Goal: Contribute content: Contribute content

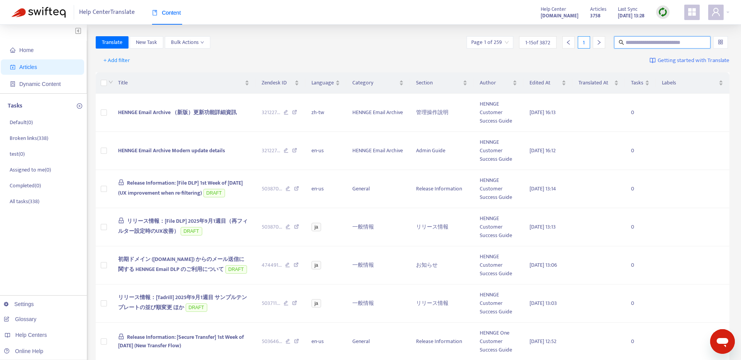
click at [639, 42] on input "text" at bounding box center [662, 42] width 74 height 8
paste input "**********"
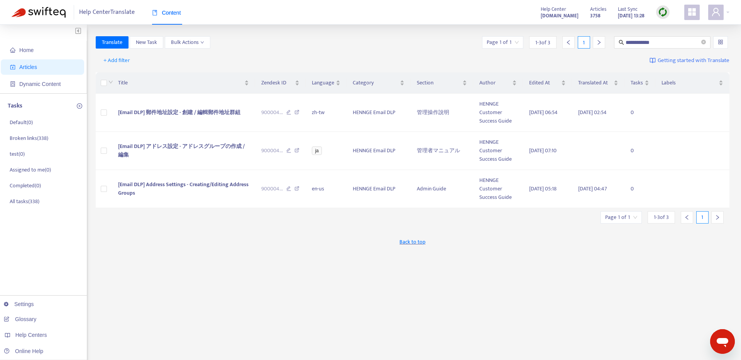
click at [215, 245] on div "Back to top" at bounding box center [413, 241] width 634 height 19
drag, startPoint x: 528, startPoint y: 147, endPoint x: 544, endPoint y: 157, distance: 18.5
click at [544, 157] on td "2025-08-28 07:10" at bounding box center [547, 151] width 49 height 38
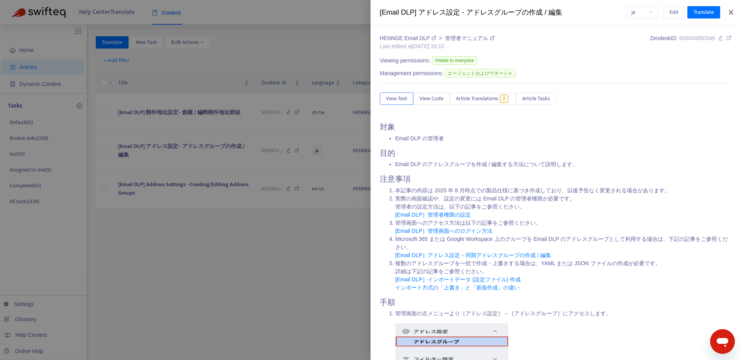
click at [732, 14] on icon "close" at bounding box center [730, 12] width 4 height 5
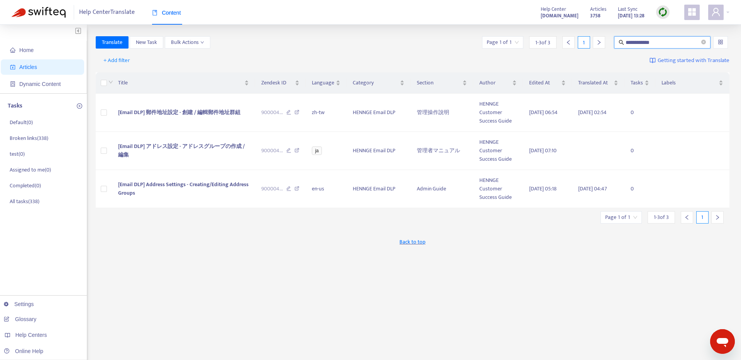
drag, startPoint x: 671, startPoint y: 44, endPoint x: 577, endPoint y: 37, distance: 94.8
click at [577, 37] on div "**********" at bounding box center [605, 42] width 249 height 12
paste input "*"
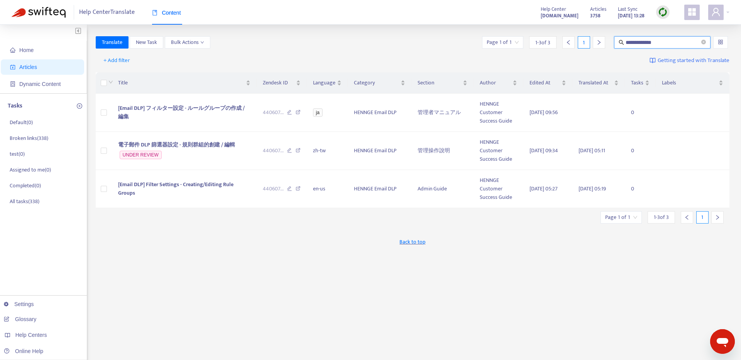
drag, startPoint x: 690, startPoint y: 41, endPoint x: 577, endPoint y: 29, distance: 113.6
click at [577, 29] on div "**********" at bounding box center [370, 256] width 741 height 463
paste input "text"
type input "**********"
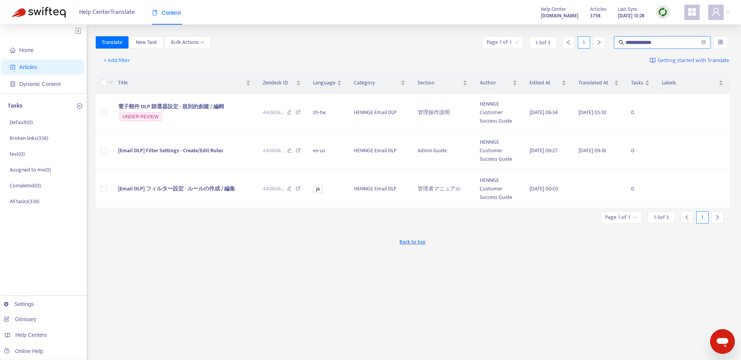
click at [232, 261] on div "**********" at bounding box center [413, 261] width 634 height 451
drag, startPoint x: 621, startPoint y: 152, endPoint x: 587, endPoint y: 151, distance: 33.9
click at [585, 151] on td "2025-07-04 09:18" at bounding box center [598, 151] width 52 height 38
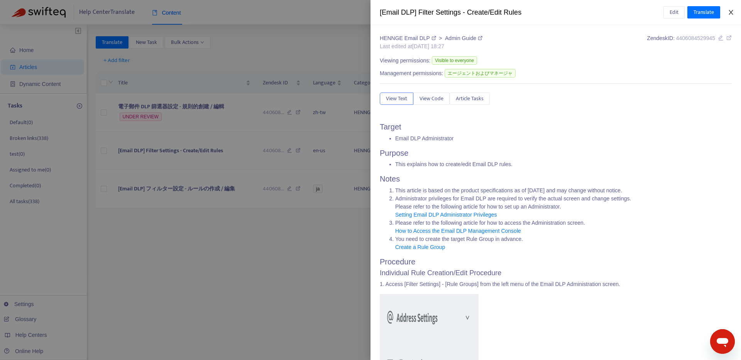
click at [731, 13] on icon "close" at bounding box center [731, 12] width 6 height 6
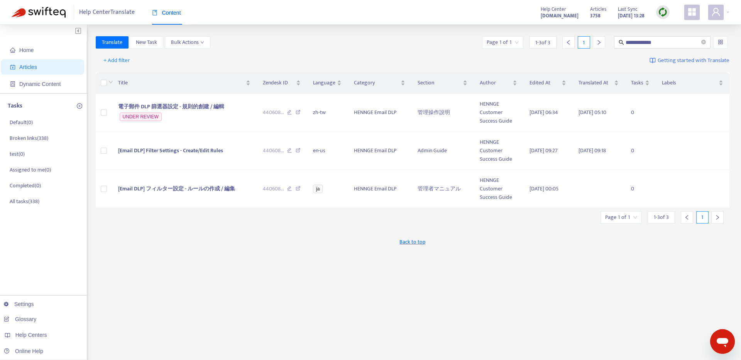
click at [264, 248] on div "Back to top" at bounding box center [413, 241] width 634 height 19
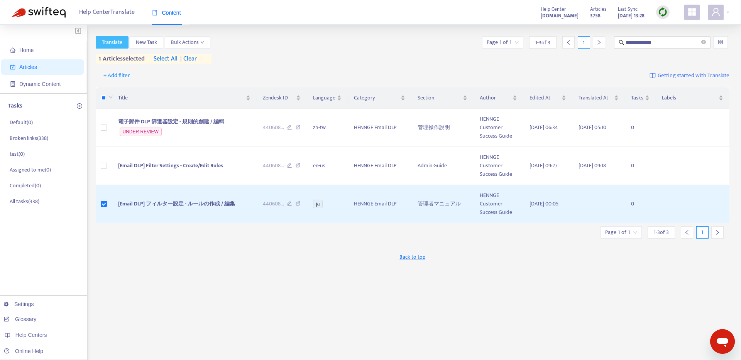
click at [110, 43] on span "Translate" at bounding box center [112, 42] width 20 height 8
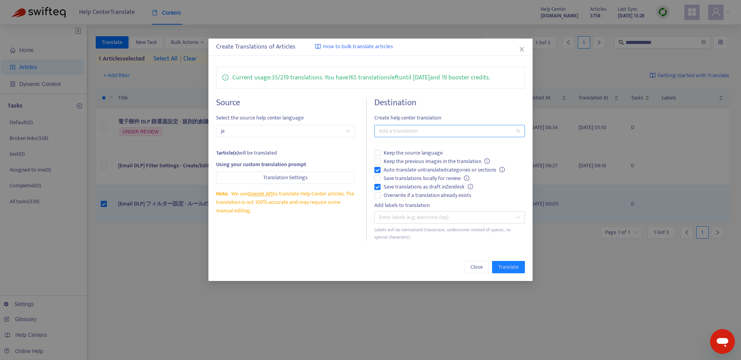
click at [394, 132] on div at bounding box center [445, 131] width 139 height 9
click at [406, 184] on div "English (USA) ( en-us )" at bounding box center [449, 183] width 138 height 8
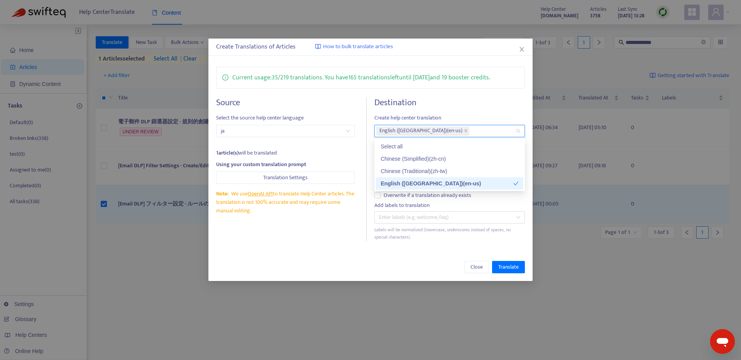
click at [341, 223] on div "Source Select the source help center language ja 1 article(s) will be translate…" at bounding box center [291, 169] width 151 height 143
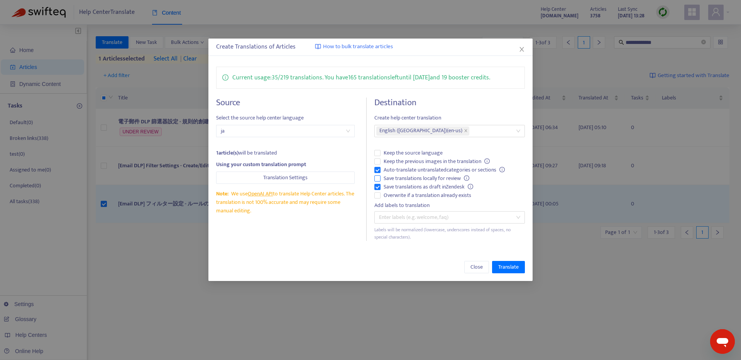
click at [410, 179] on span "Save translations locally for review" at bounding box center [426, 178] width 92 height 8
click at [404, 164] on span "Keep the previous images in the translation" at bounding box center [436, 161] width 112 height 8
click at [508, 264] on span "Translate" at bounding box center [508, 267] width 20 height 8
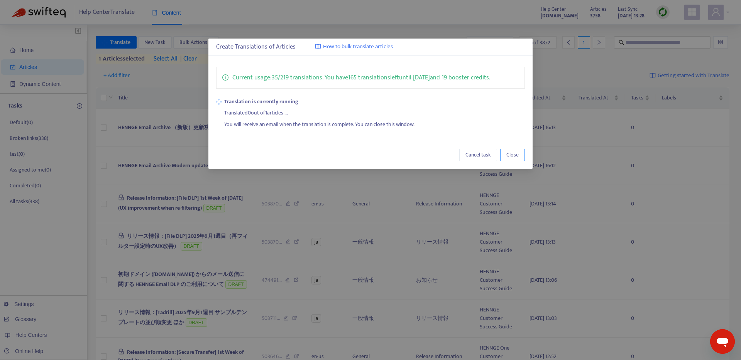
click at [517, 157] on span "Close" at bounding box center [512, 155] width 12 height 8
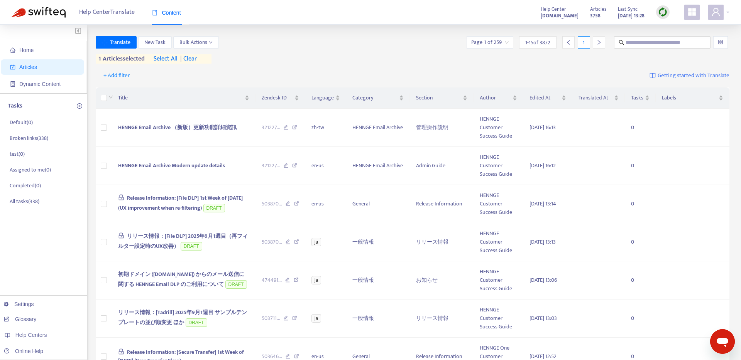
click at [316, 69] on div "+ Add filter Getting started with Translate" at bounding box center [413, 76] width 634 height 18
click at [25, 52] on span "Home" at bounding box center [26, 50] width 14 height 6
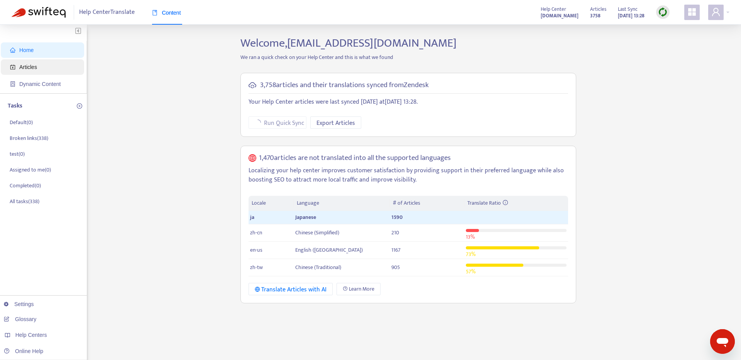
click at [27, 69] on span "Articles" at bounding box center [28, 67] width 18 height 6
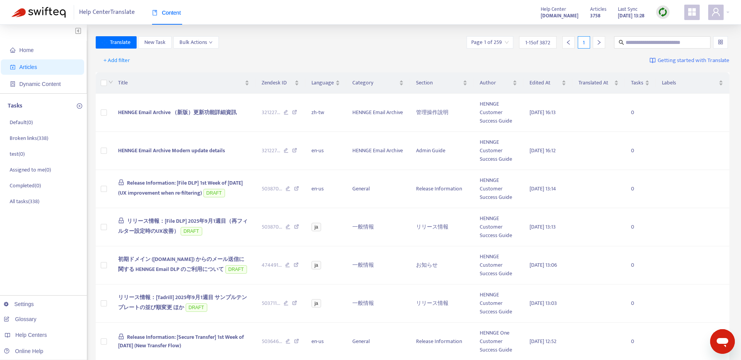
click at [652, 35] on div "Home Articles Dynamic Content Tasks Default ( 0 ) Broken links ( 338 ) test ( 0…" at bounding box center [370, 367] width 741 height 685
click at [651, 41] on input "text" at bounding box center [662, 42] width 74 height 8
paste input "**********"
type input "**********"
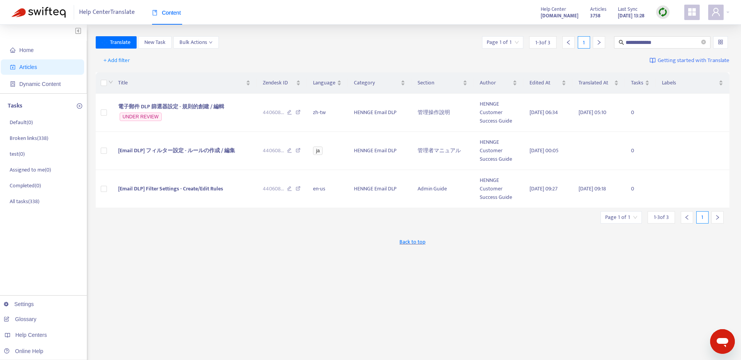
click at [298, 257] on div "**********" at bounding box center [413, 261] width 634 height 451
click at [44, 44] on span "Home" at bounding box center [44, 49] width 68 height 15
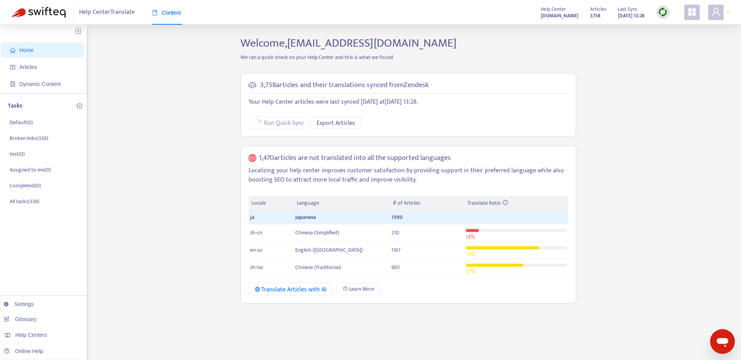
click at [53, 16] on img at bounding box center [39, 12] width 54 height 11
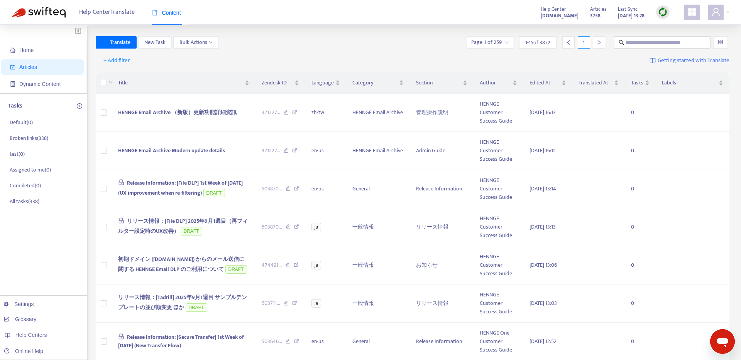
click at [53, 16] on img at bounding box center [39, 12] width 54 height 11
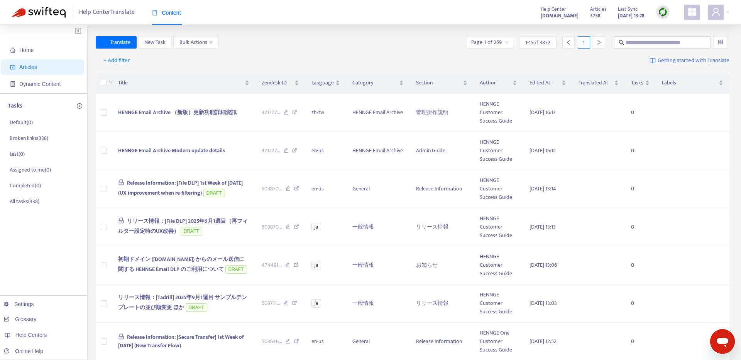
click at [53, 16] on img at bounding box center [39, 12] width 54 height 11
click at [52, 18] on div "Help Center Translate Content" at bounding box center [106, 12] width 188 height 25
click at [41, 16] on img at bounding box center [39, 12] width 54 height 11
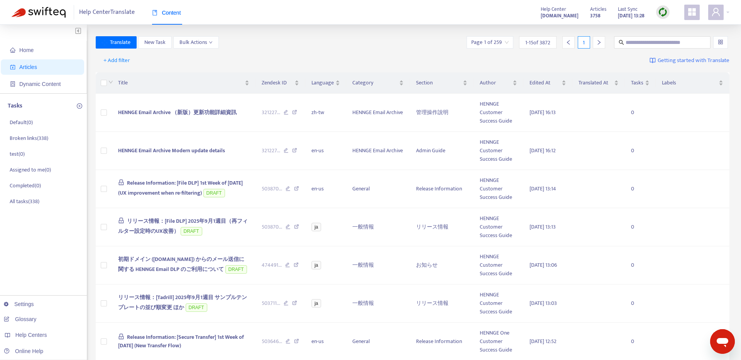
click at [41, 16] on img at bounding box center [39, 12] width 54 height 11
click at [679, 42] on input "text" at bounding box center [662, 42] width 74 height 8
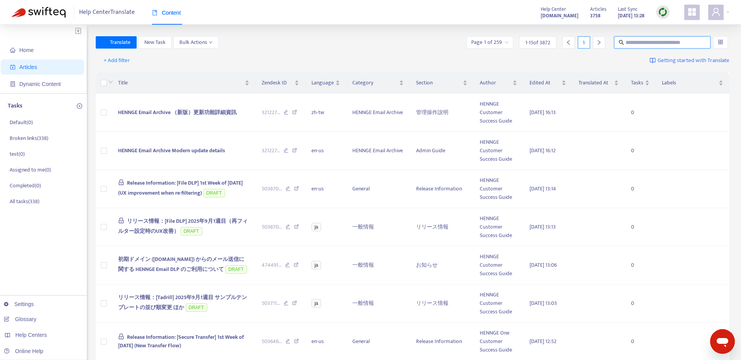
paste input "**********"
type input "**********"
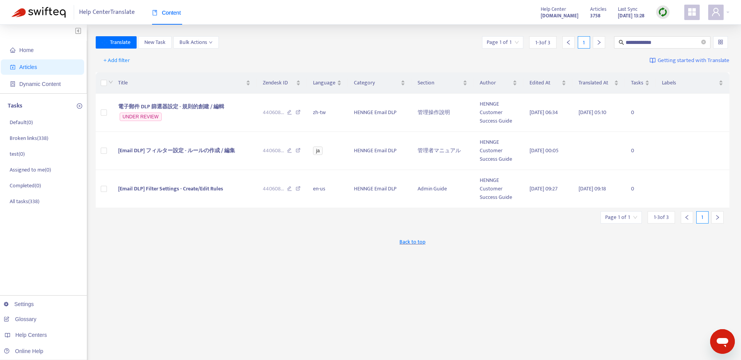
click at [39, 8] on img at bounding box center [39, 12] width 54 height 11
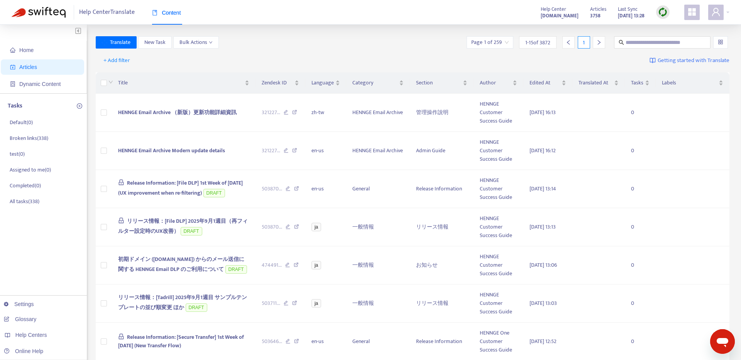
click at [39, 8] on img at bounding box center [39, 12] width 54 height 11
click at [27, 54] on span "Home" at bounding box center [44, 49] width 68 height 15
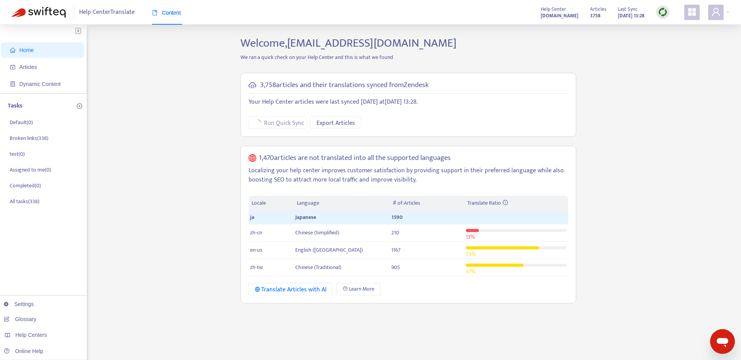
click at [682, 166] on div "Home Articles Dynamic Content Tasks Default ( 0 ) Broken links ( 338 ) test ( 0…" at bounding box center [370, 261] width 717 height 451
click at [29, 15] on img at bounding box center [39, 12] width 54 height 11
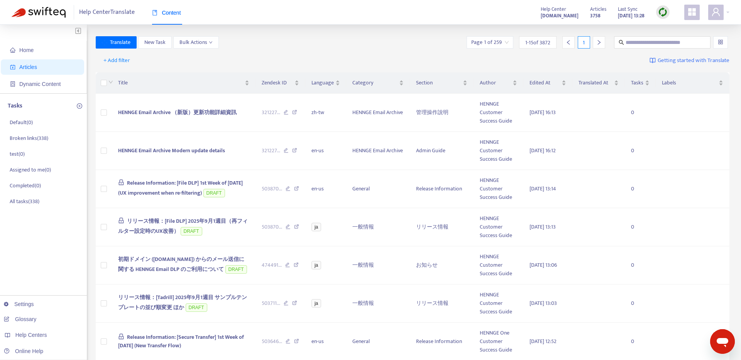
click at [41, 12] on img at bounding box center [39, 12] width 54 height 11
click at [37, 15] on img at bounding box center [39, 12] width 54 height 11
click at [37, 47] on span "Home" at bounding box center [44, 49] width 68 height 15
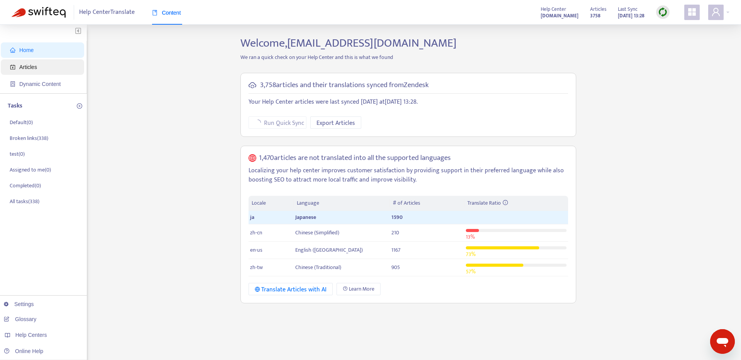
click at [24, 64] on span "Articles" at bounding box center [28, 67] width 18 height 6
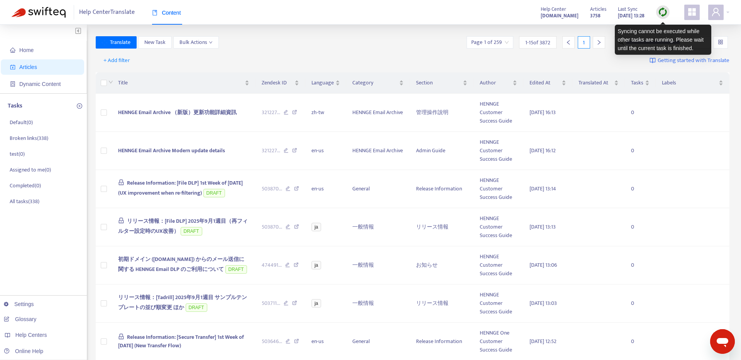
click at [664, 16] on img at bounding box center [663, 12] width 10 height 10
click at [663, 16] on img at bounding box center [663, 12] width 10 height 10
click at [663, 17] on img at bounding box center [663, 12] width 10 height 10
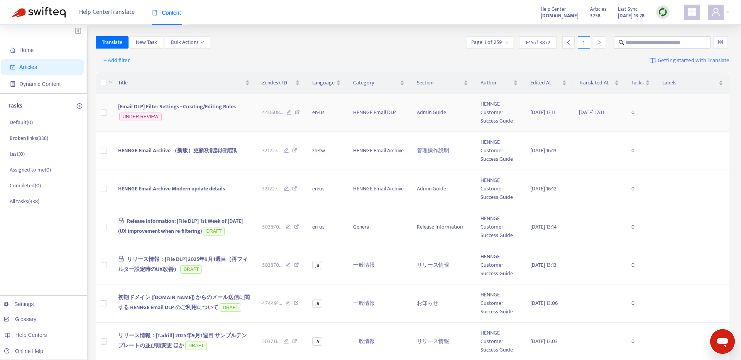
click at [184, 105] on span "[Email DLP] Filter Settings - Creating/Editing Rules" at bounding box center [177, 106] width 118 height 9
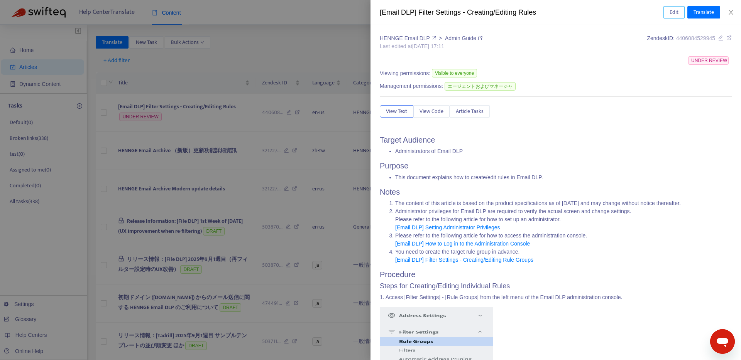
click at [668, 11] on button "Edit" at bounding box center [673, 12] width 21 height 12
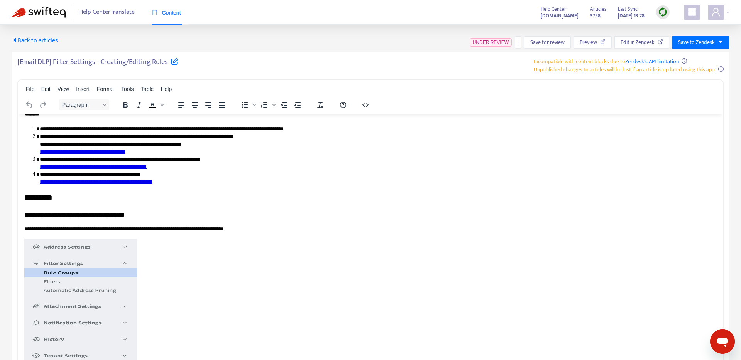
scroll to position [104, 0]
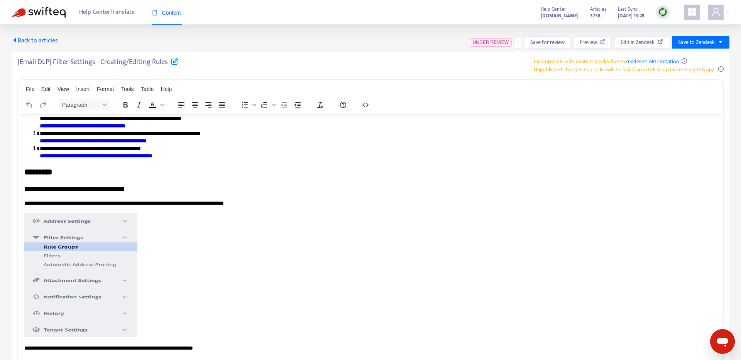
click at [270, 256] on p "Rich Text Area. Press ALT-0 for help." at bounding box center [370, 276] width 692 height 127
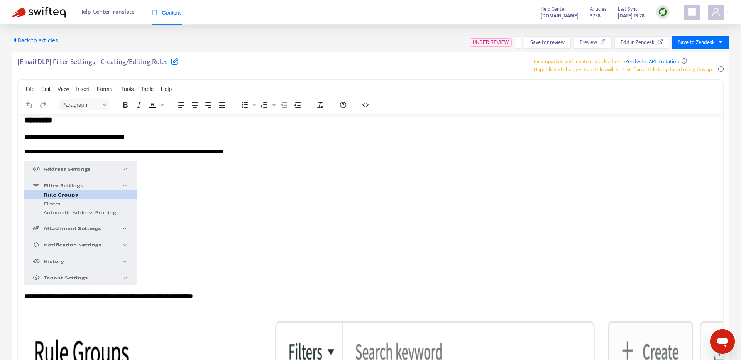
scroll to position [156, 0]
click at [179, 169] on p "Rich Text Area. Press ALT-0 for help." at bounding box center [370, 223] width 692 height 127
click at [160, 187] on p "Rich Text Area. Press ALT-0 for help." at bounding box center [370, 223] width 692 height 127
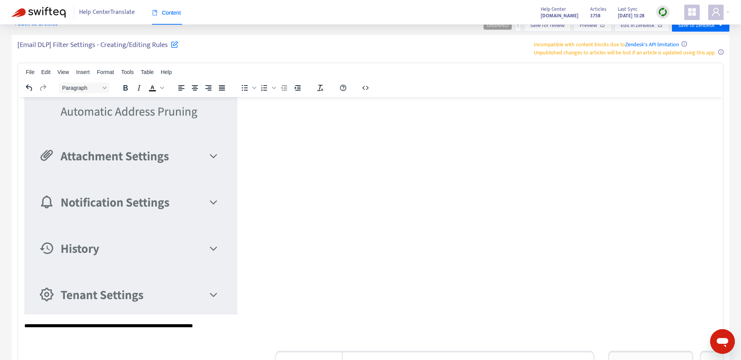
scroll to position [301, 0]
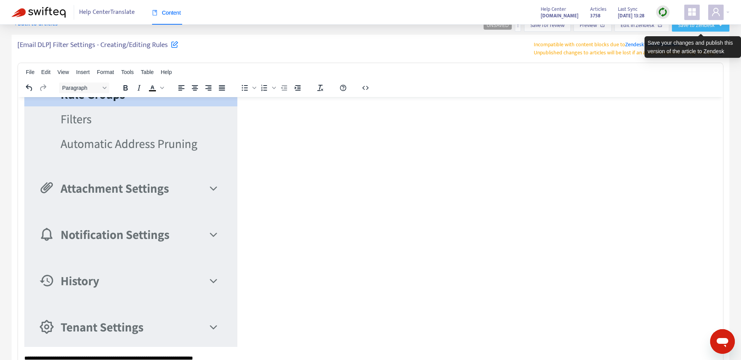
click at [717, 26] on button "Save to Zendesk" at bounding box center [700, 25] width 57 height 12
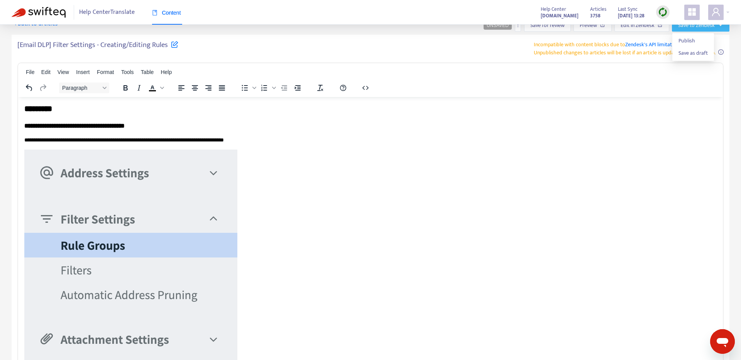
scroll to position [150, 0]
click at [312, 246] on p "Rich Text Area. Press ALT-0 for help." at bounding box center [370, 325] width 692 height 351
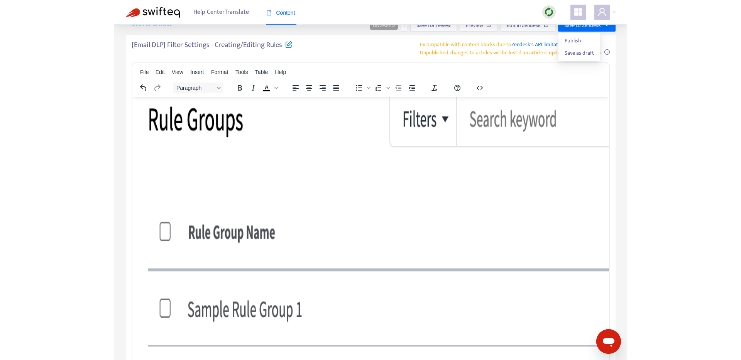
scroll to position [239, 0]
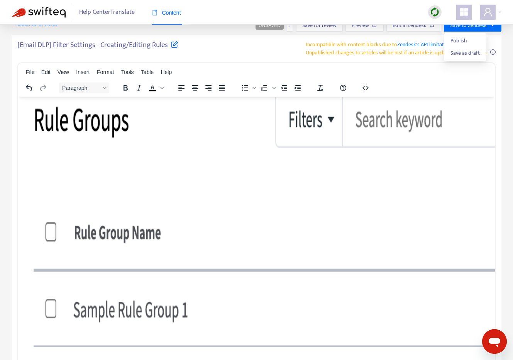
click at [388, 252] on img "Rich Text Area. Press ALT-0 for help." at bounding box center [466, 279] width 885 height 410
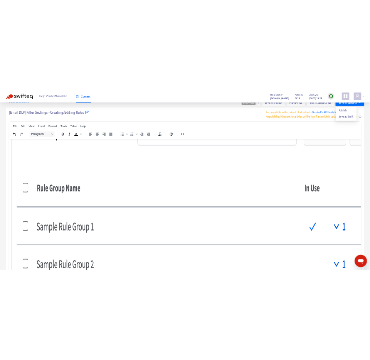
scroll to position [398, 0]
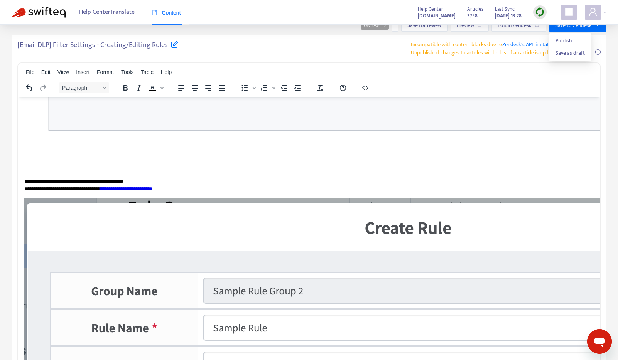
scroll to position [0, 0]
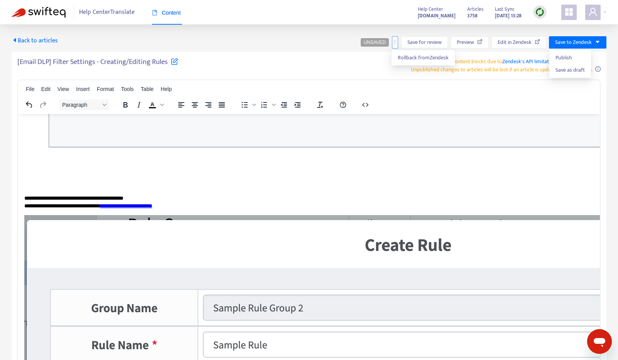
click at [394, 46] on button "button" at bounding box center [395, 42] width 6 height 12
click at [411, 59] on span "Rollback from Zendesk" at bounding box center [423, 57] width 51 height 9
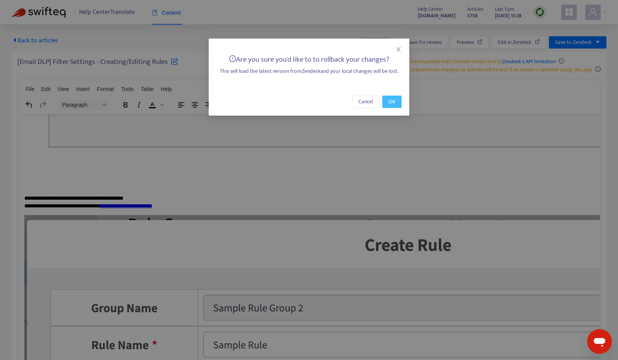
click at [396, 100] on button "OK" at bounding box center [391, 102] width 19 height 12
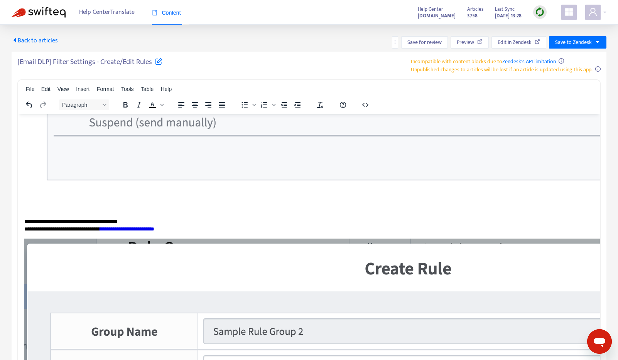
click at [44, 14] on img at bounding box center [39, 12] width 54 height 11
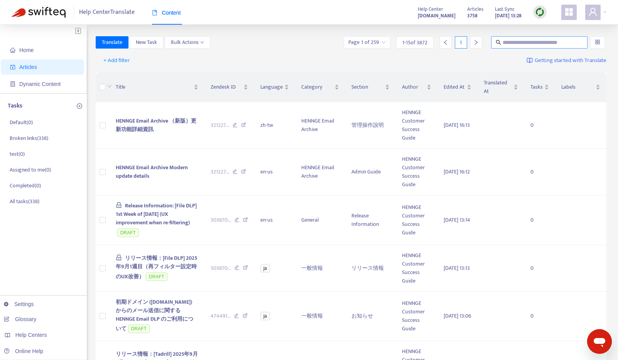
click at [519, 44] on input "text" at bounding box center [540, 42] width 74 height 8
paste input "**********"
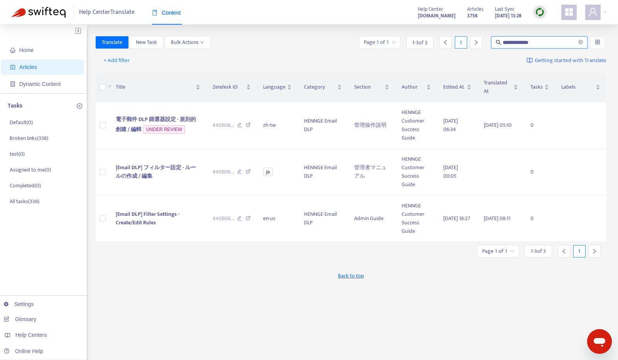
drag, startPoint x: 556, startPoint y: 41, endPoint x: 438, endPoint y: 30, distance: 118.2
click at [438, 30] on div "**********" at bounding box center [309, 256] width 618 height 463
paste input "text"
type input "**********"
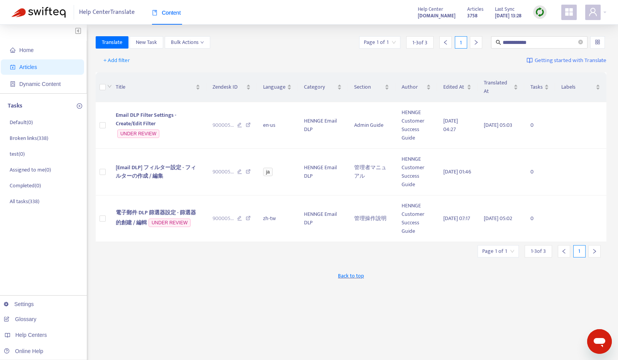
click at [167, 295] on div "**********" at bounding box center [351, 261] width 511 height 451
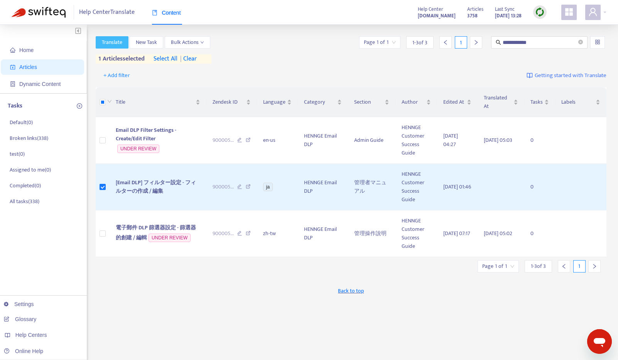
click at [101, 42] on button "Translate" at bounding box center [112, 42] width 33 height 12
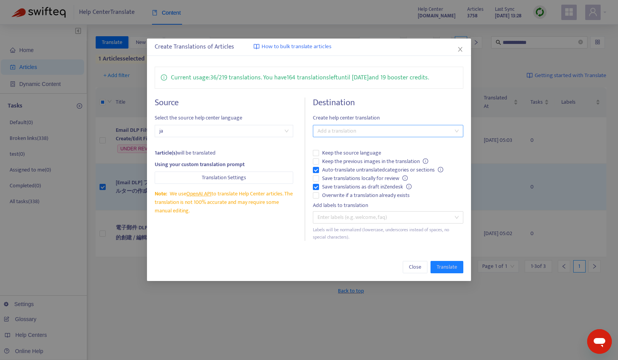
click at [343, 132] on div at bounding box center [384, 131] width 139 height 9
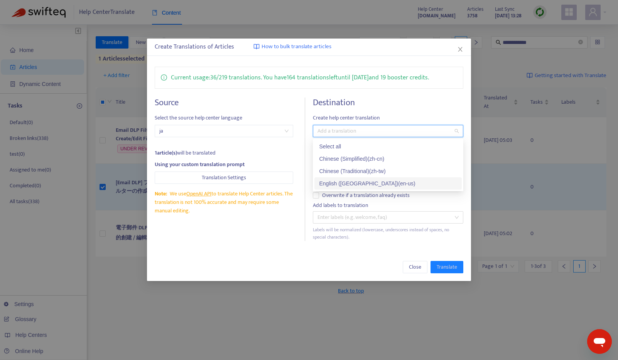
click at [339, 181] on div "English (USA) ( en-us )" at bounding box center [388, 183] width 138 height 8
click at [262, 261] on div "Close Translate" at bounding box center [309, 267] width 309 height 12
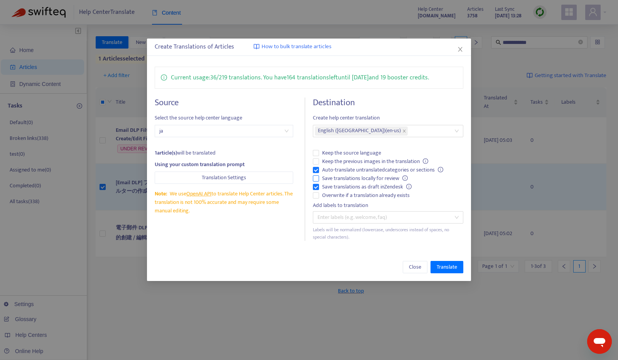
click at [366, 180] on span "Save translations locally for review" at bounding box center [365, 178] width 92 height 8
click at [445, 268] on span "Translate" at bounding box center [447, 267] width 20 height 8
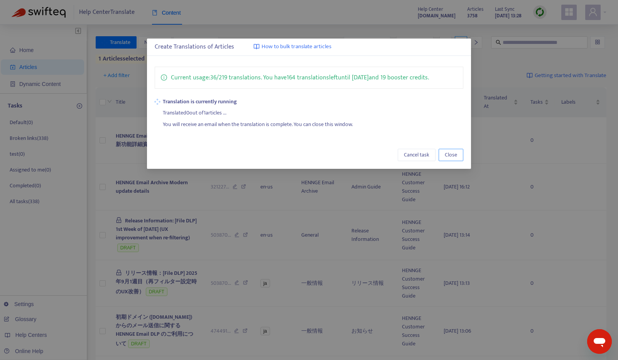
click at [451, 155] on span "Close" at bounding box center [451, 155] width 12 height 8
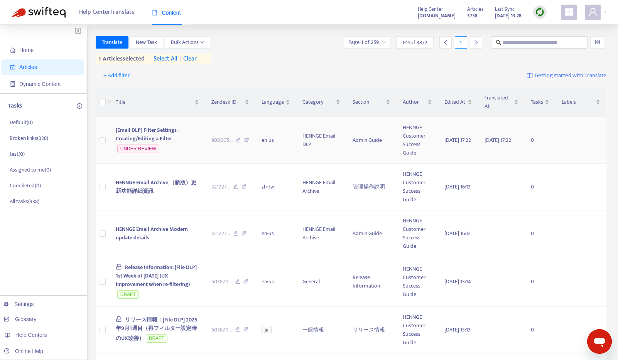
click at [159, 133] on span "[Email DLP] Filter Settings - Creating/Editing a Filter" at bounding box center [148, 134] width 64 height 17
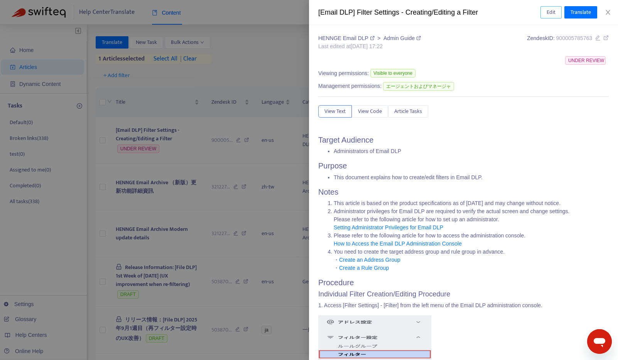
click at [549, 16] on span "Edit" at bounding box center [551, 12] width 9 height 8
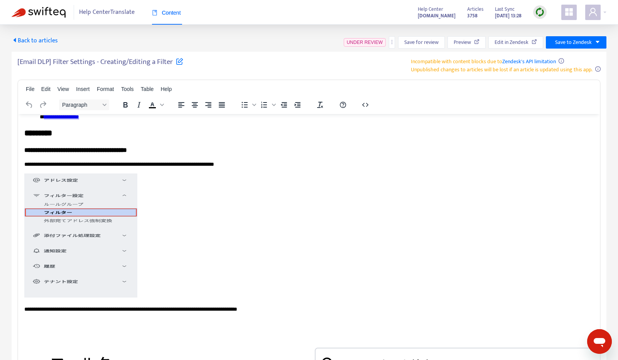
scroll to position [162, 0]
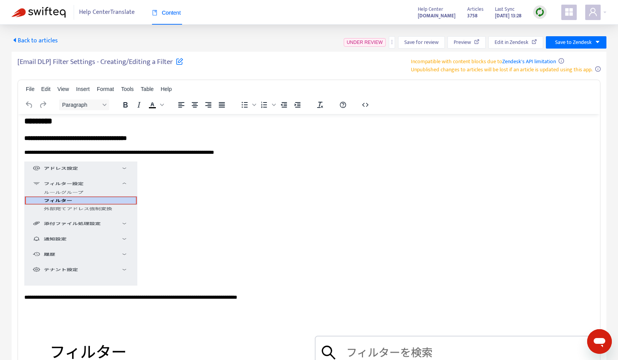
click at [104, 154] on p "**********" at bounding box center [308, 153] width 569 height 8
click at [167, 196] on p "Rich Text Area. Press ALT-0 for help." at bounding box center [308, 224] width 569 height 127
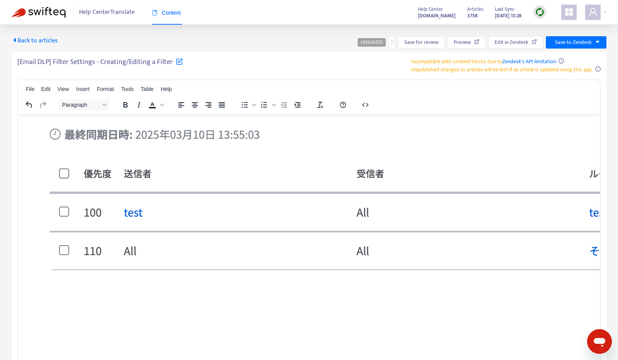
scroll to position [290, 0]
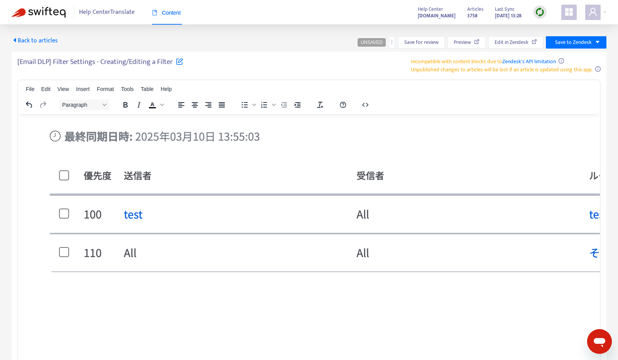
click at [164, 227] on img "Rich Text Area. Press ALT-0 for help." at bounding box center [479, 291] width 911 height 490
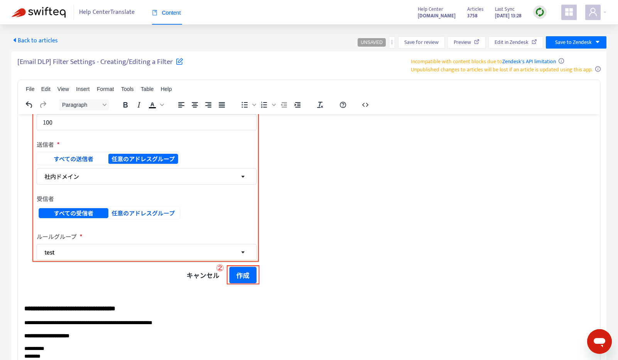
scroll to position [309, 0]
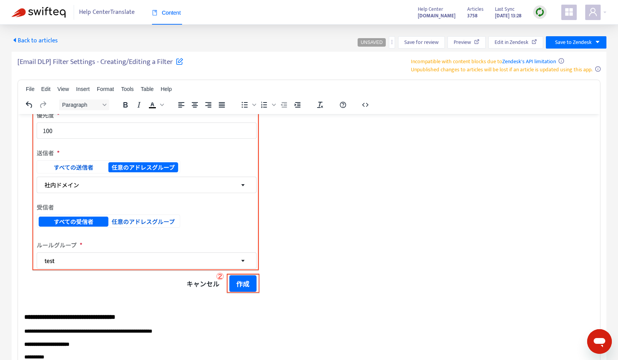
click at [30, 34] on img "Rich Text Area. Press ALT-0 for help." at bounding box center [27, 31] width 6 height 6
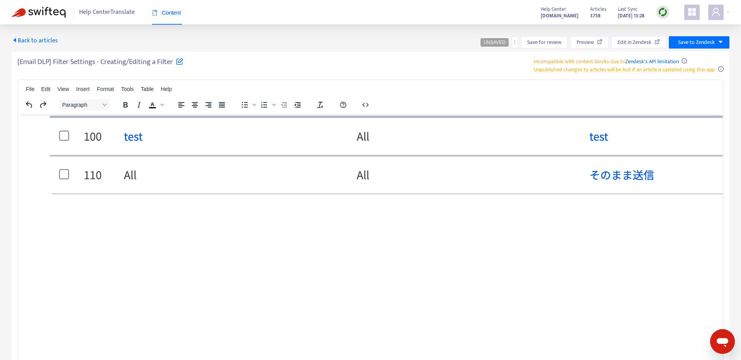
scroll to position [370, 0]
click at [304, 197] on img "Rich Text Area. Press ALT-0 for help." at bounding box center [479, 212] width 911 height 490
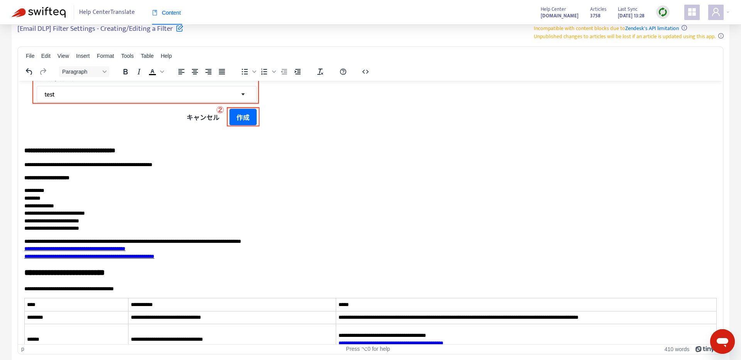
scroll to position [486, 0]
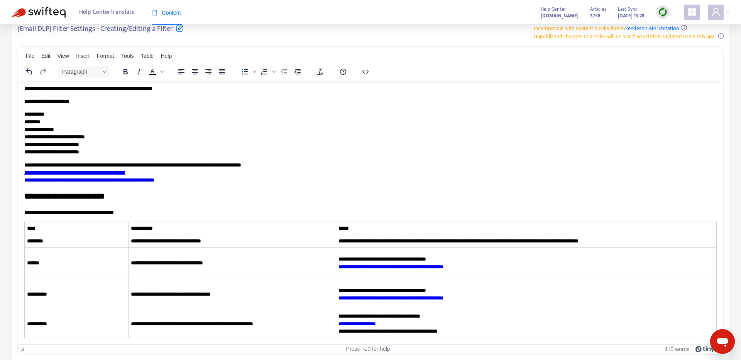
scroll to position [426, 0]
click at [232, 29] on p "**********" at bounding box center [370, 25] width 692 height 8
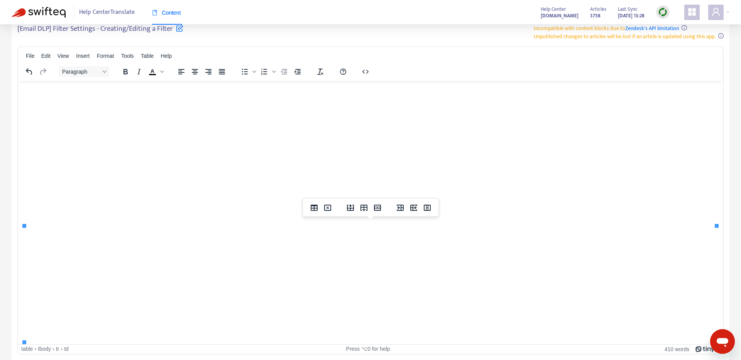
drag, startPoint x: 56, startPoint y: 242, endPoint x: 28, endPoint y: 240, distance: 28.3
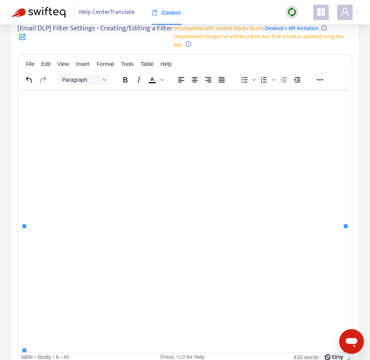
scroll to position [1008, 0]
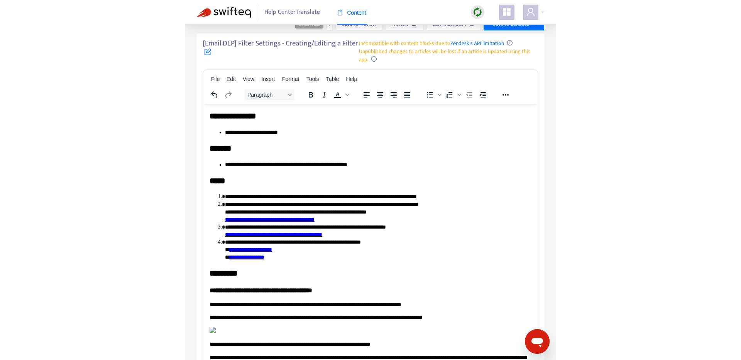
scroll to position [0, 0]
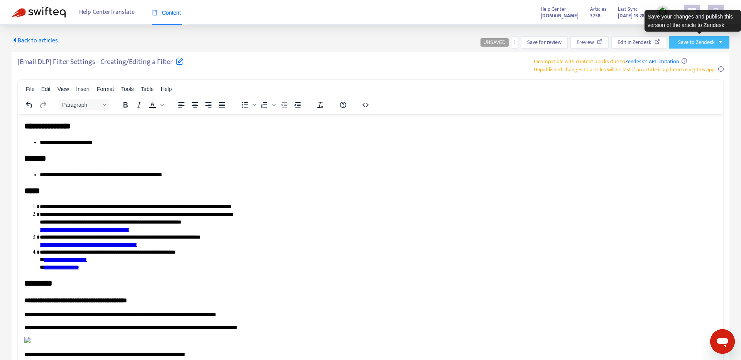
click at [707, 43] on span "Save to Zendesk" at bounding box center [696, 42] width 37 height 8
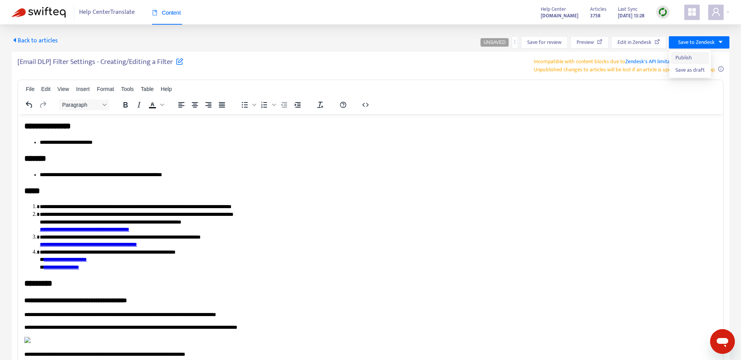
click at [686, 56] on span "Publish" at bounding box center [689, 58] width 29 height 8
click at [664, 8] on img at bounding box center [663, 12] width 10 height 10
click at [39, 14] on img at bounding box center [39, 12] width 54 height 11
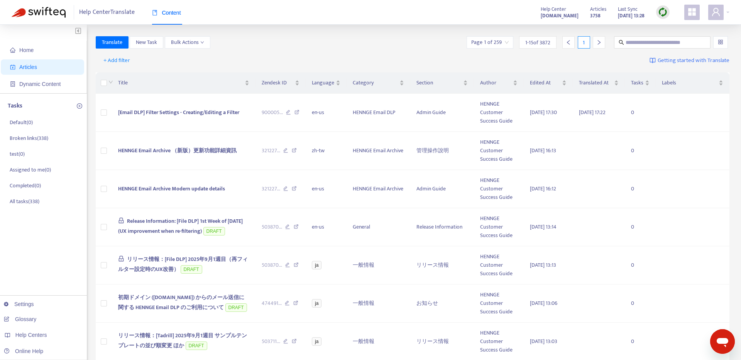
click at [281, 44] on div "Translate New Task Bulk Actions Page 1 of 259 1 - 15 of 3872 1" at bounding box center [413, 42] width 634 height 12
click at [175, 57] on div "+ Add filter Getting started with Translate" at bounding box center [413, 61] width 634 height 18
